Goal: Subscribe to service/newsletter

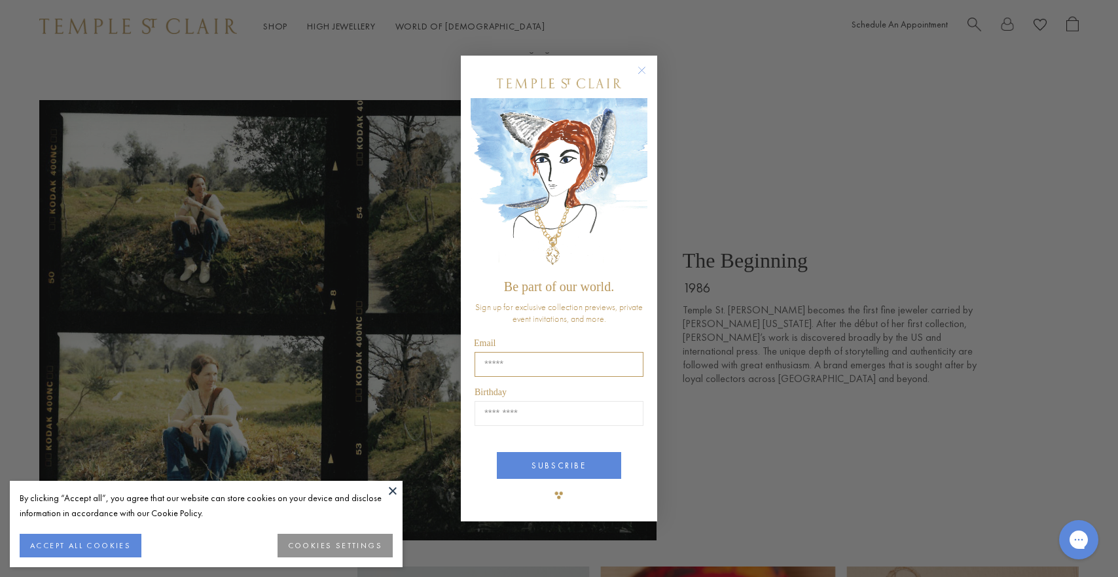
click at [524, 372] on input "Email" at bounding box center [559, 364] width 169 height 25
type input "**********"
click at [536, 416] on input "Birthday" at bounding box center [559, 413] width 169 height 25
click at [527, 419] on input "Birthday" at bounding box center [559, 413] width 169 height 25
click at [547, 414] on input "Birthday" at bounding box center [559, 413] width 169 height 25
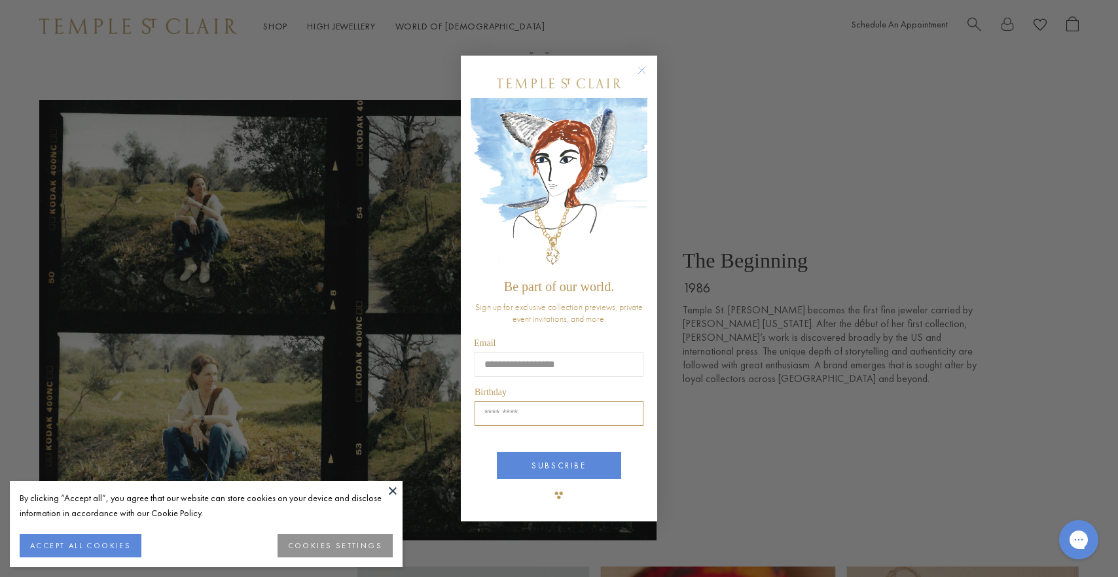
click at [547, 414] on input "Birthday" at bounding box center [559, 413] width 169 height 25
click at [544, 475] on button "SUBSCRIBE" at bounding box center [559, 465] width 124 height 27
click at [638, 69] on circle "Close dialog" at bounding box center [642, 71] width 16 height 16
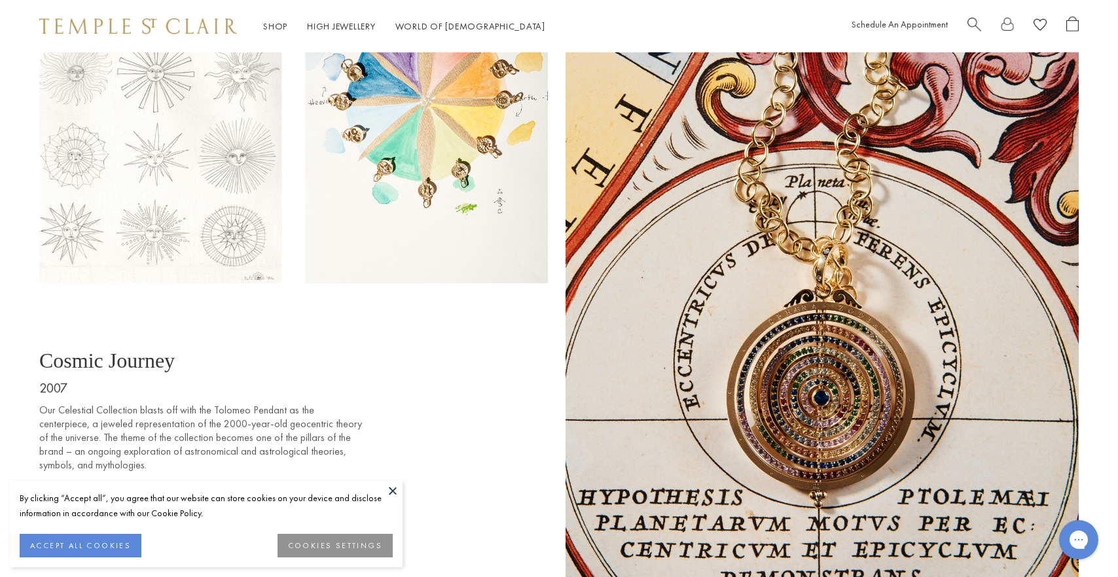
scroll to position [3662, 0]
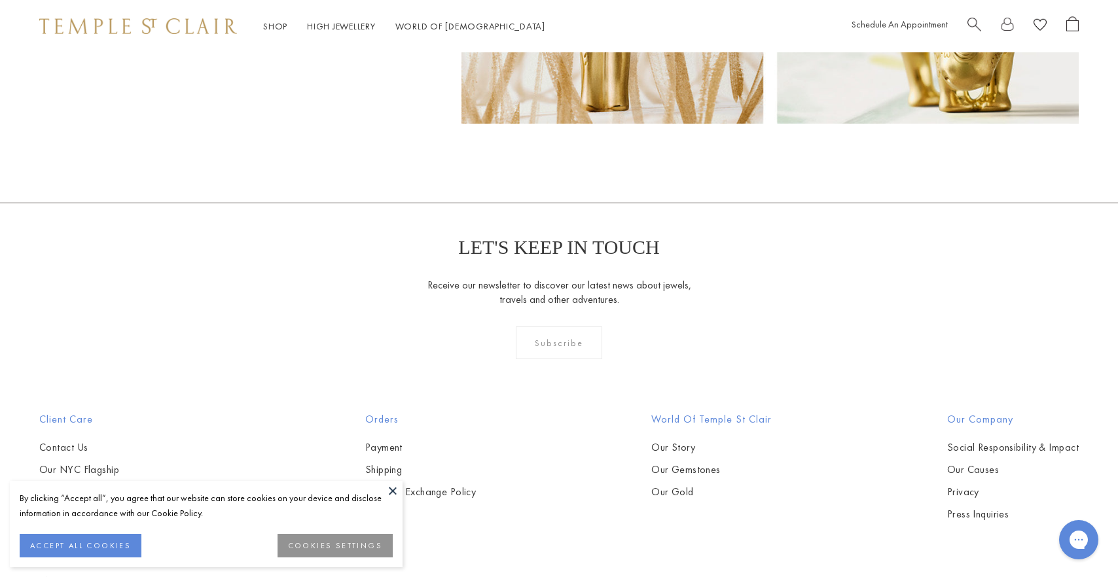
scroll to position [9689, 0]
